Goal: Contribute content: Add original content to the website for others to see

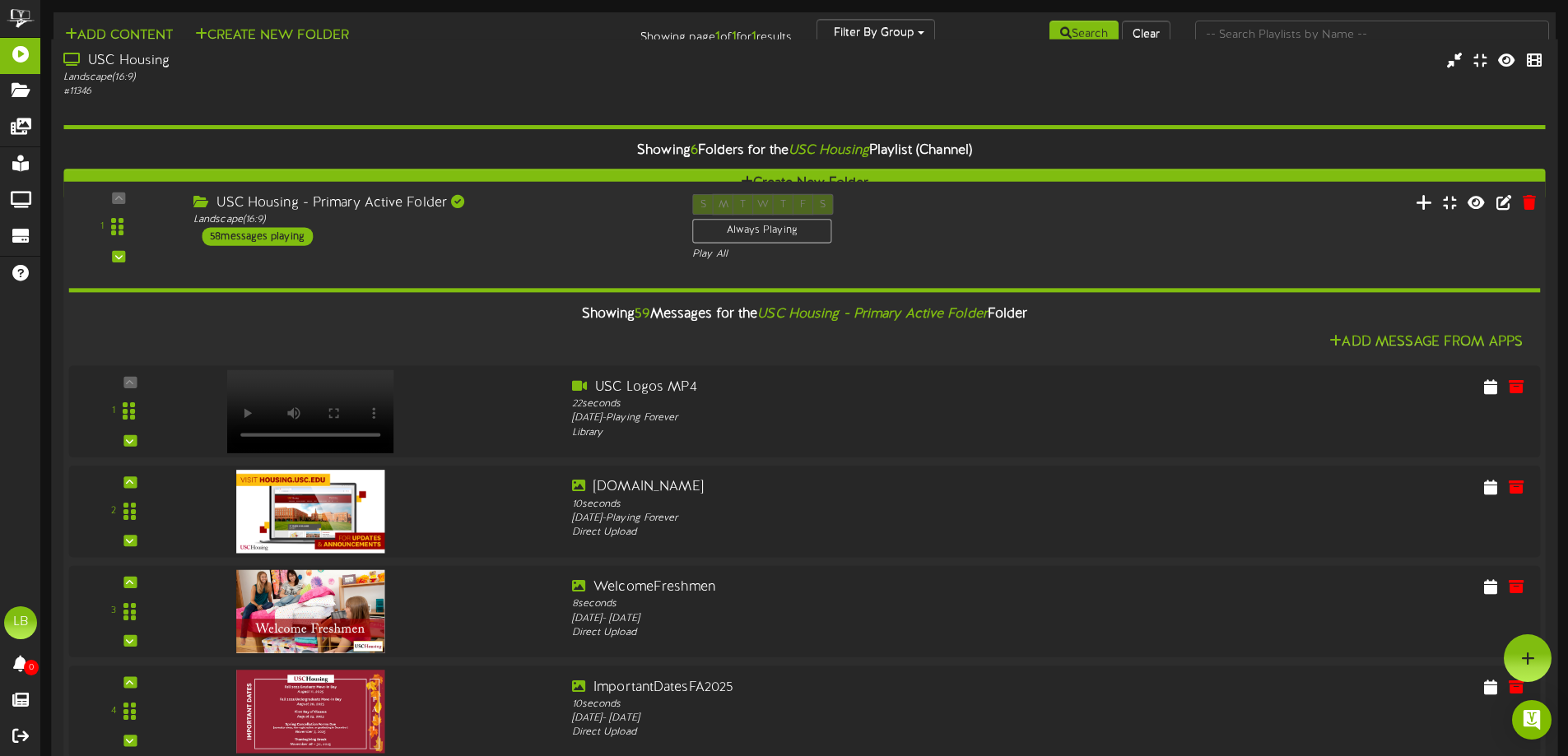
click at [1411, 208] on button at bounding box center [1424, 204] width 27 height 25
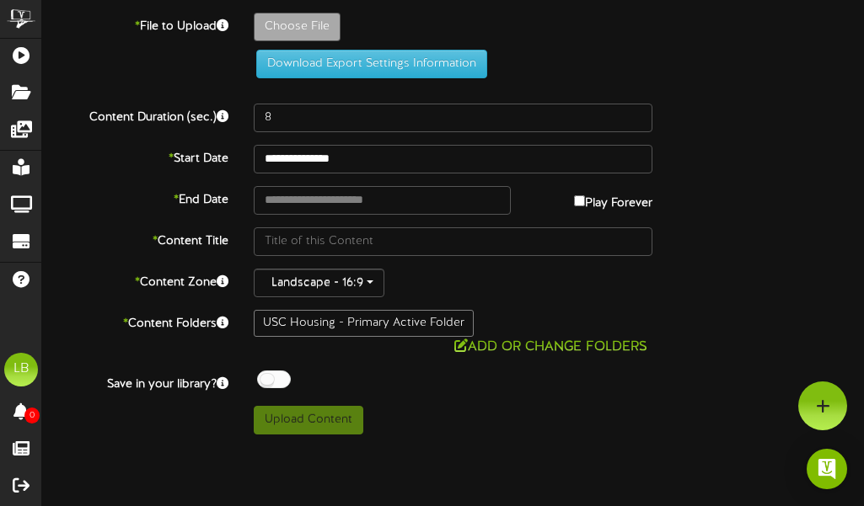
type input "**********"
type input "1920x1080_OoS_WelcomeWeek"
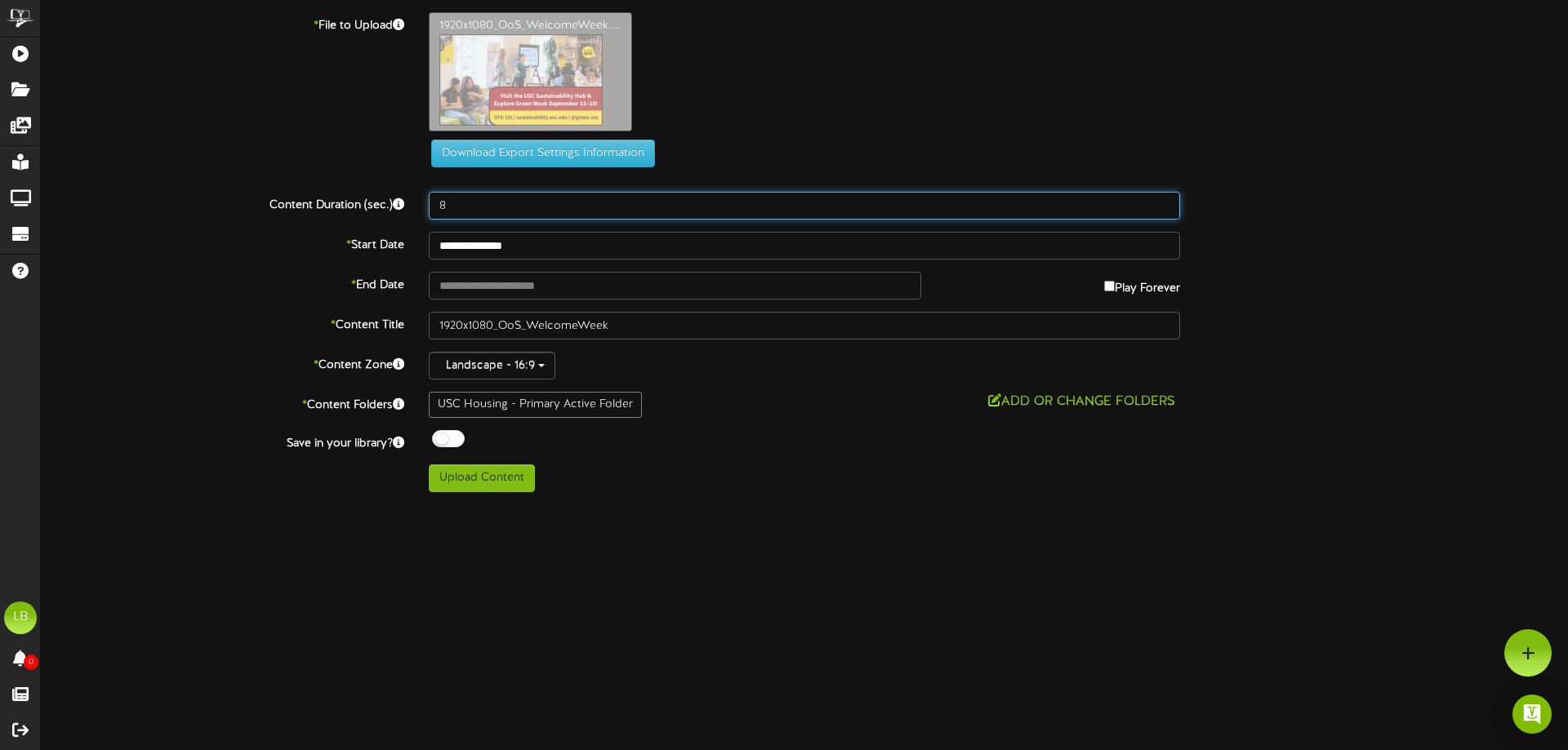
click at [541, 214] on input "8" at bounding box center [803, 205] width 751 height 28
click at [1165, 203] on input "9" at bounding box center [803, 205] width 751 height 28
type input "10"
click at [1165, 203] on input "10" at bounding box center [803, 205] width 751 height 28
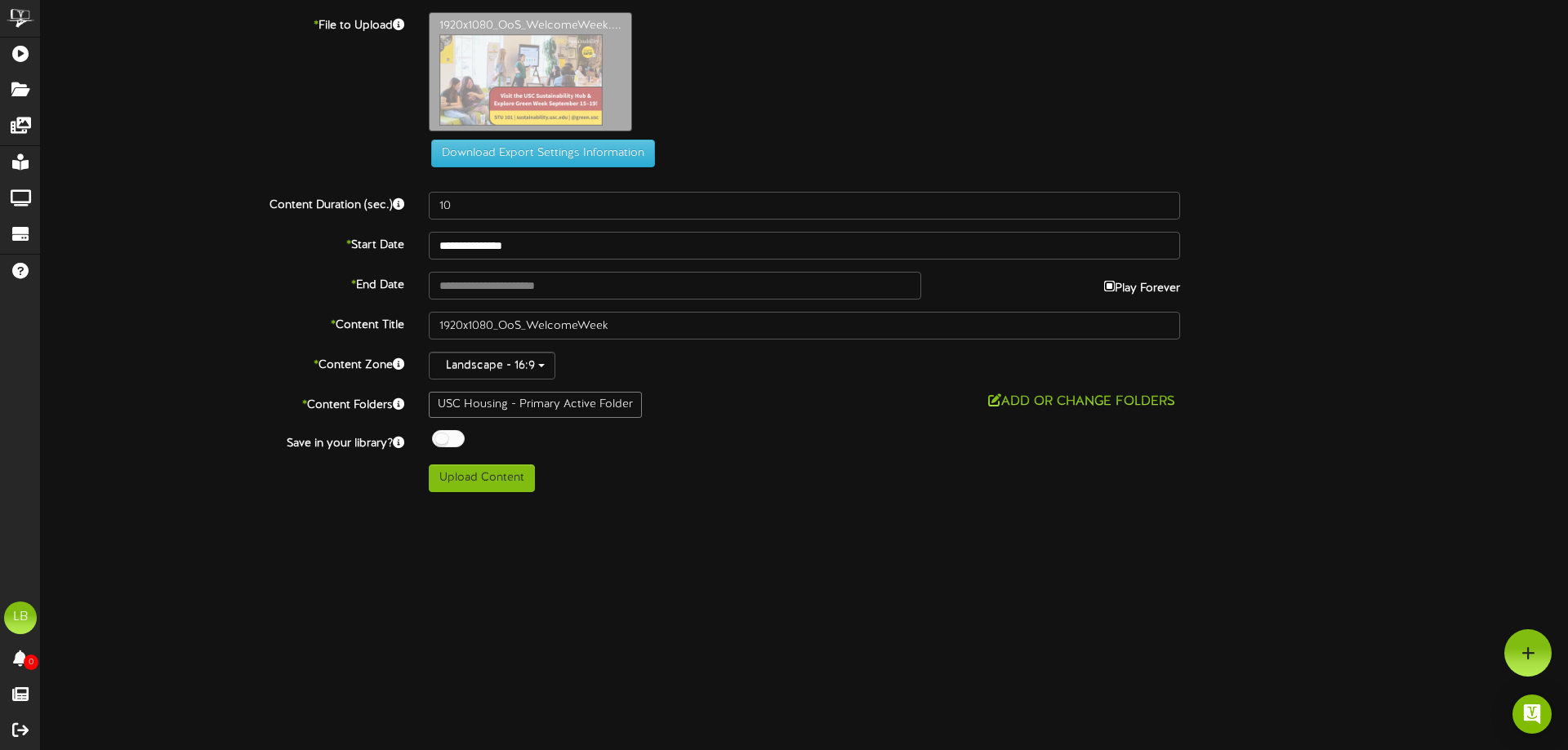
type input "**********"
click at [587, 297] on body "ChannelValet Playlists Folders Messages My Library Groups Devices Help LB Lesli…" at bounding box center [784, 252] width 1568 height 505
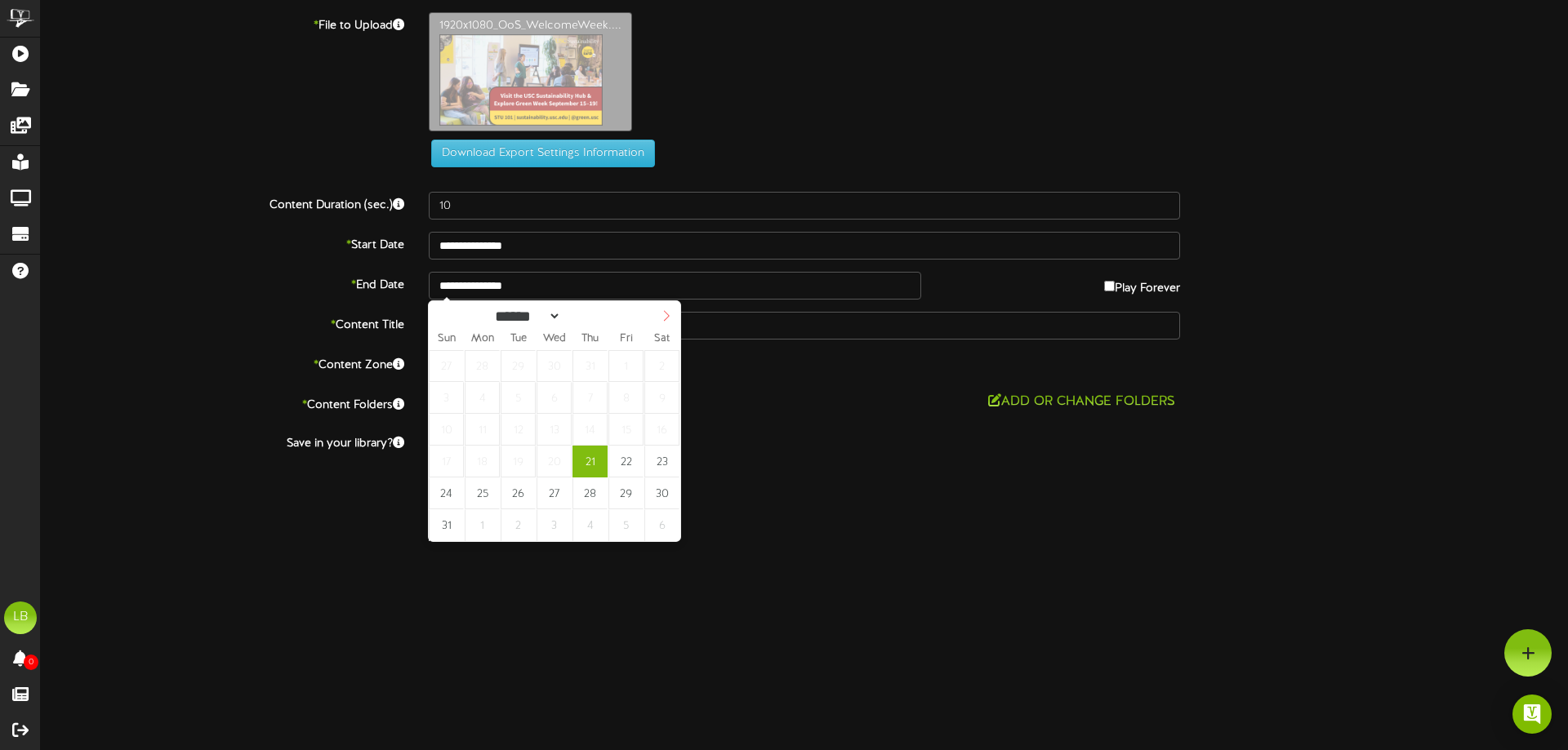
select select "*"
click at [662, 321] on icon at bounding box center [667, 316] width 12 height 12
type input "**********"
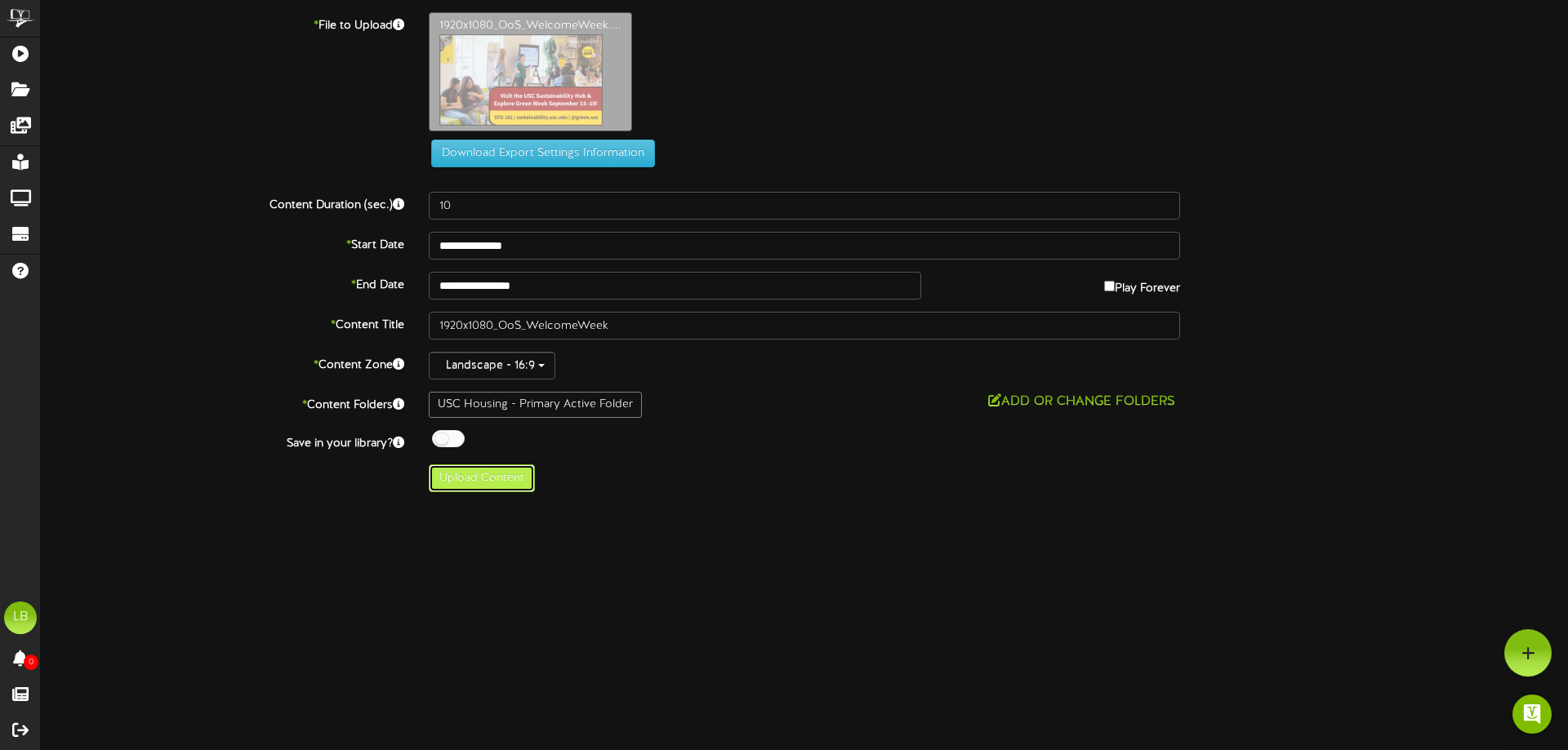
click at [502, 482] on button "Upload Content" at bounding box center [482, 478] width 107 height 28
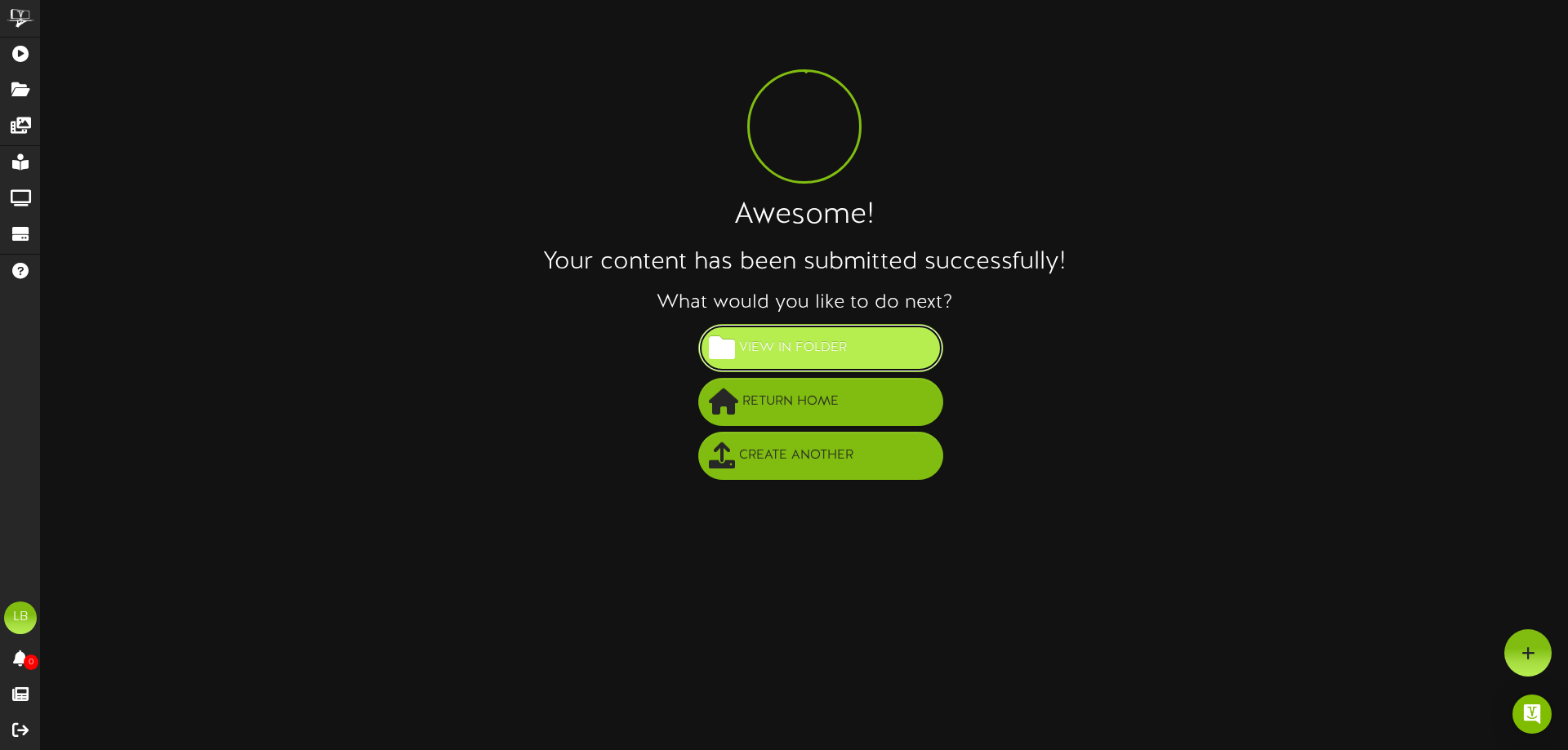
click at [825, 328] on button "View in Folder" at bounding box center [820, 349] width 245 height 48
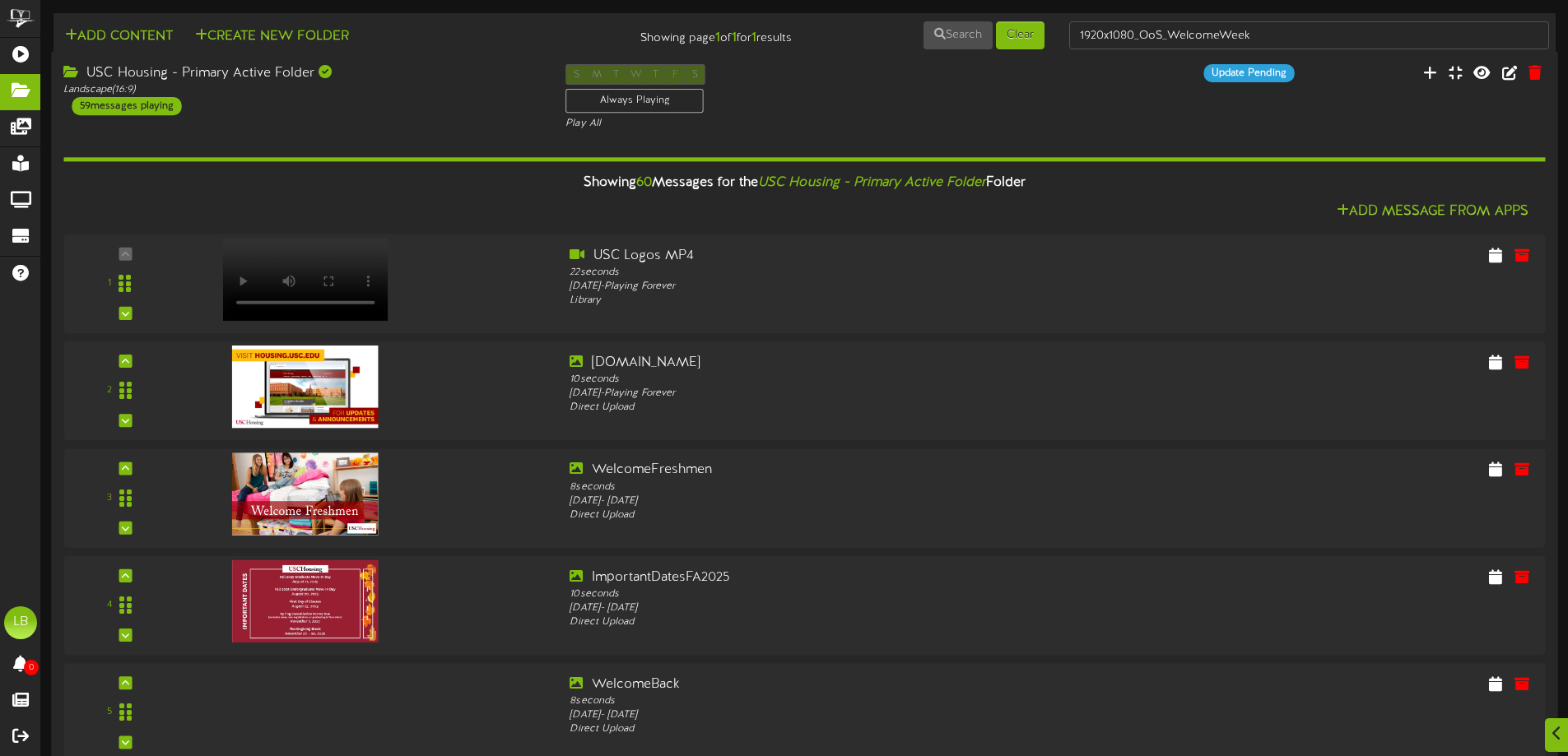
scroll to position [6, 0]
drag, startPoint x: 121, startPoint y: 688, endPoint x: 217, endPoint y: 331, distance: 369.7
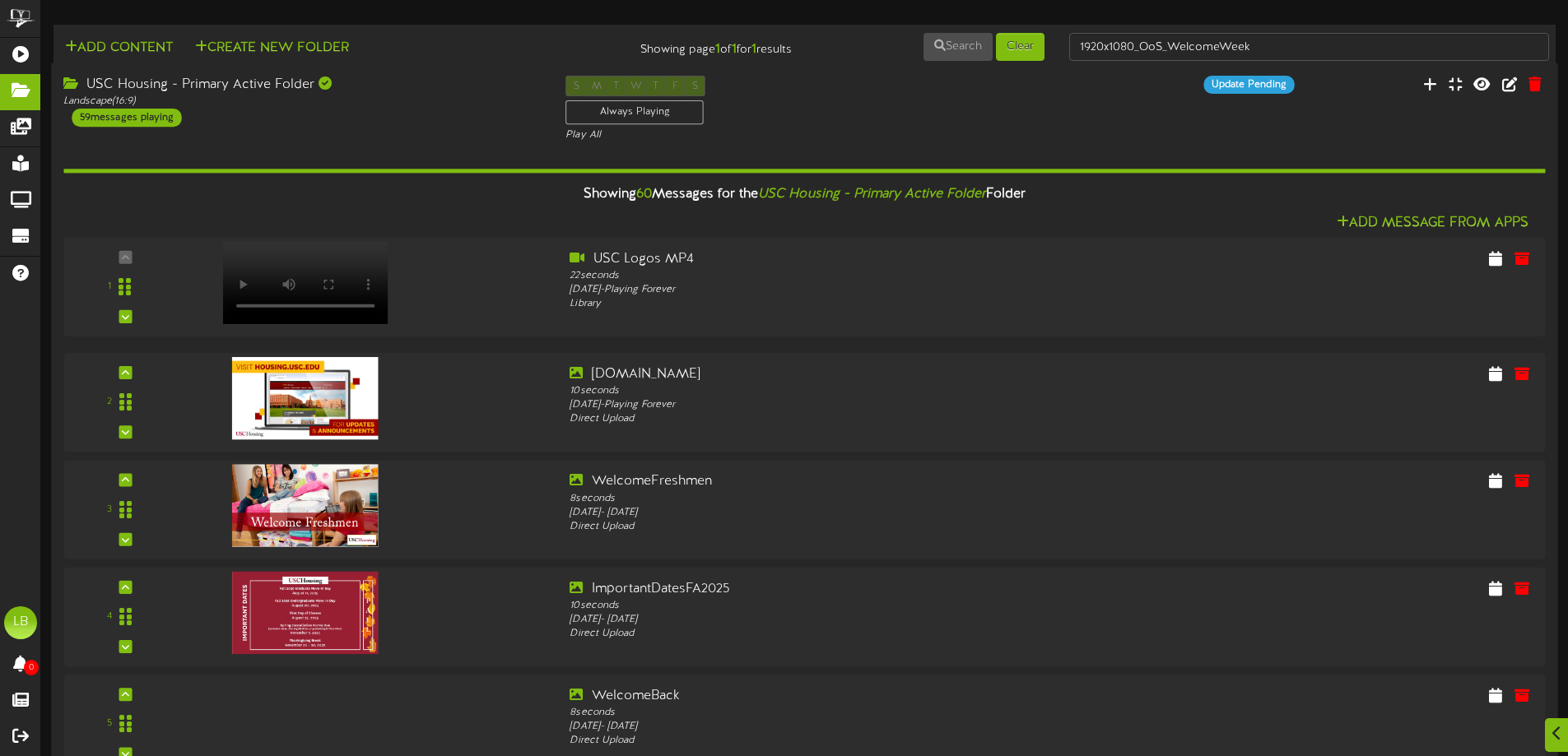
drag, startPoint x: 116, startPoint y: 690, endPoint x: 184, endPoint y: 322, distance: 374.2
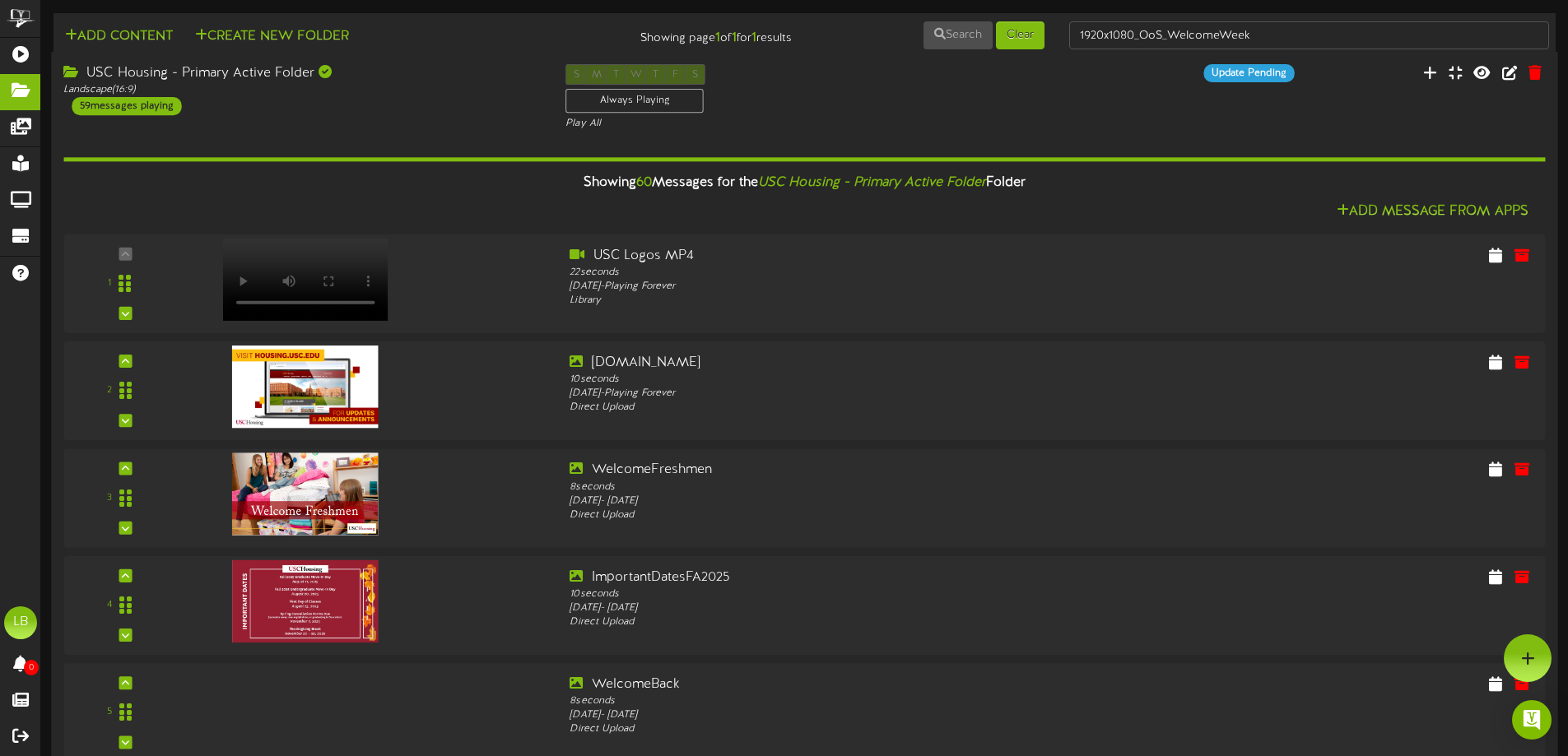
scroll to position [5689, 0]
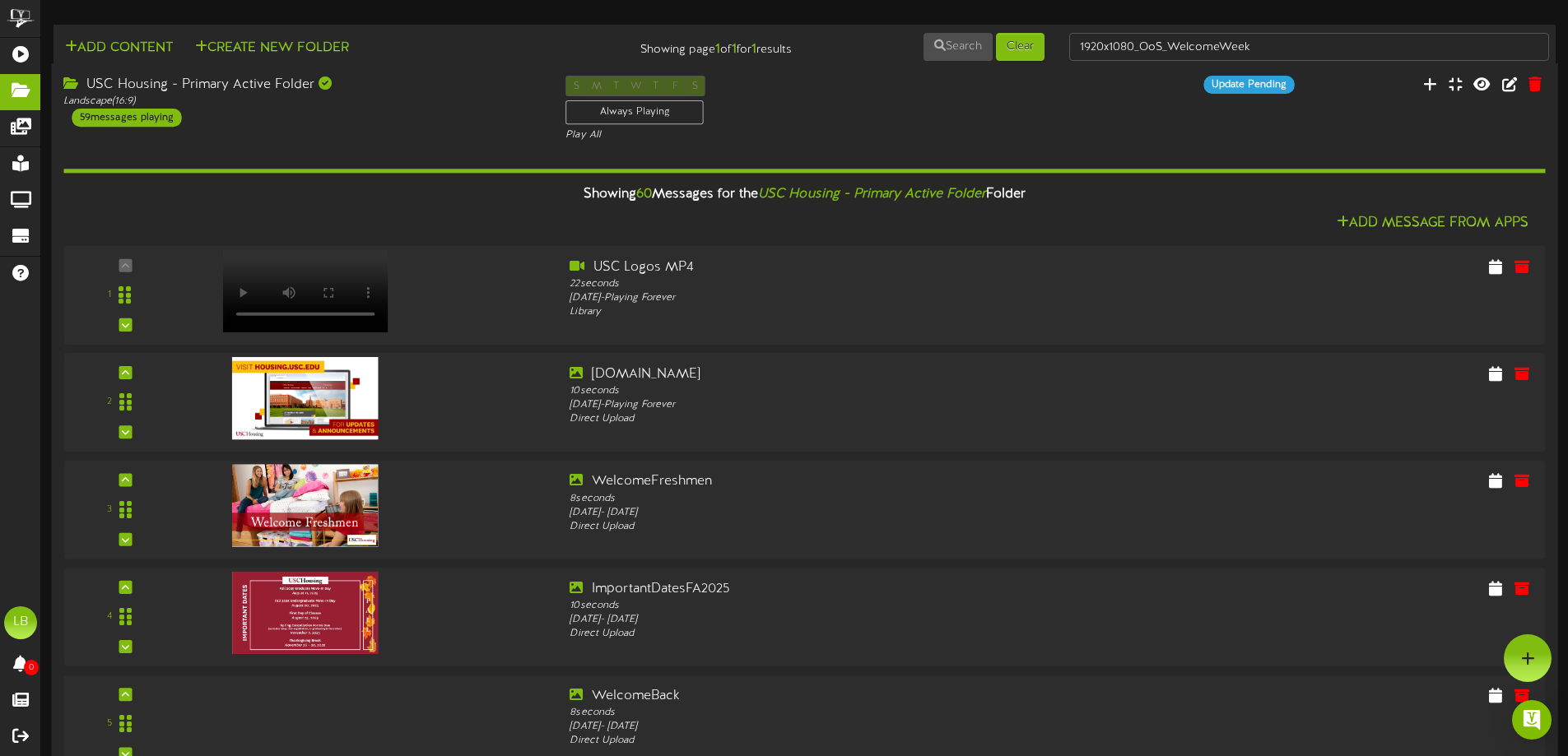
scroll to position [4675, 0]
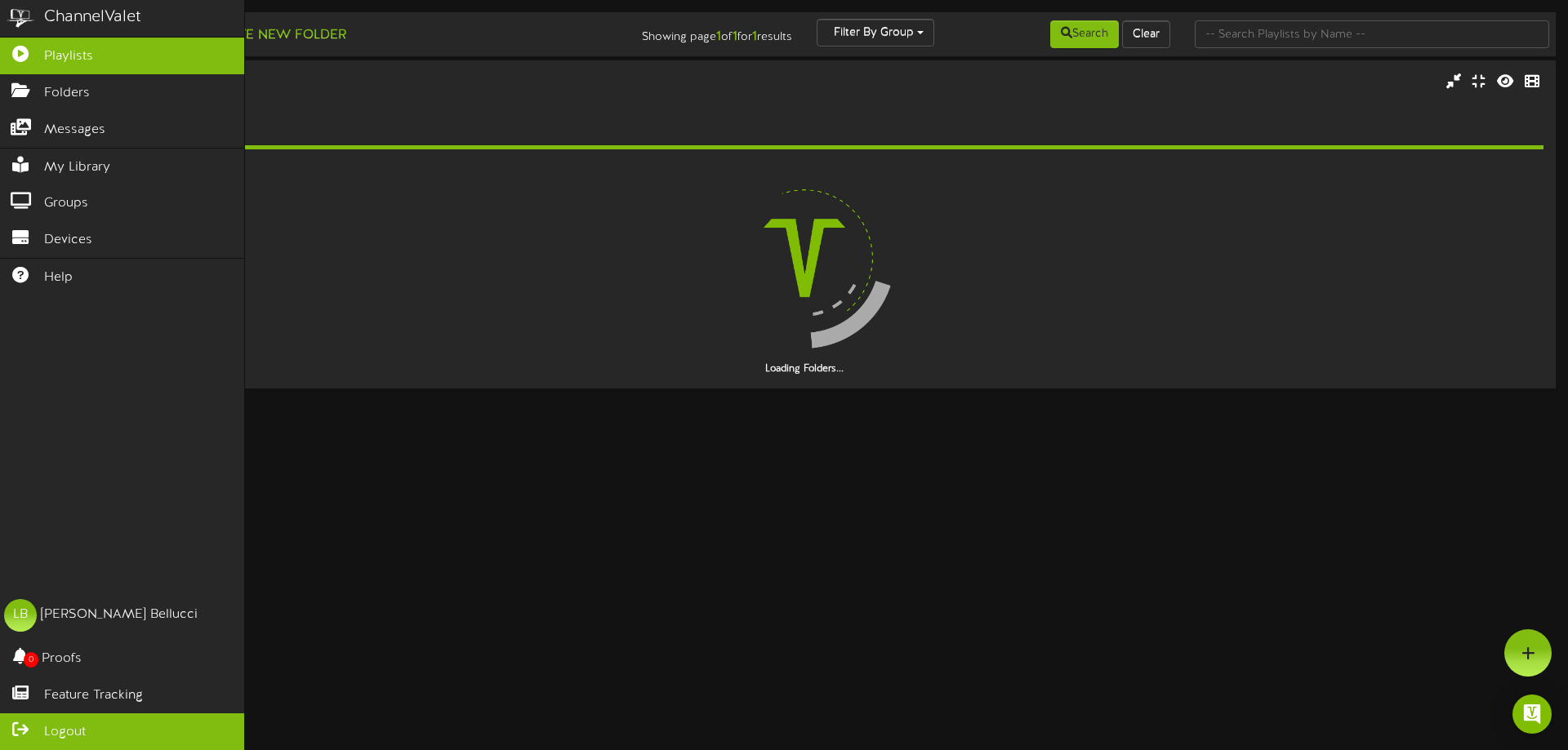
click at [34, 733] on icon at bounding box center [20, 728] width 41 height 13
